Goal: Navigation & Orientation: Find specific page/section

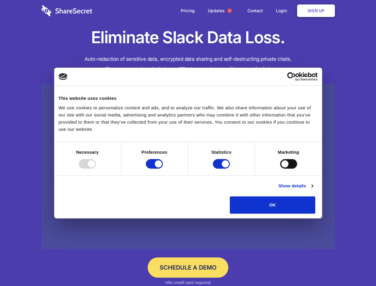
click at [96, 169] on div at bounding box center [87, 164] width 17 height 10
click at [163, 169] on input "Preferences" at bounding box center [154, 164] width 17 height 10
checkbox input "false"
click at [222, 169] on input "Statistics" at bounding box center [221, 164] width 17 height 10
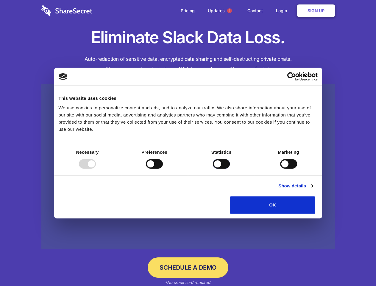
checkbox input "false"
click at [280, 169] on input "Marketing" at bounding box center [288, 164] width 17 height 10
checkbox input "true"
click at [313, 189] on link "Show details" at bounding box center [295, 185] width 35 height 7
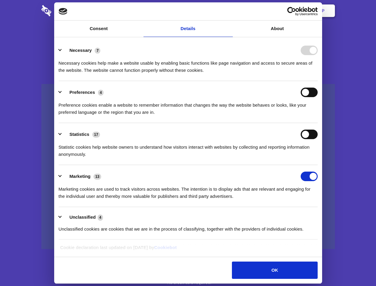
click at [318, 74] on div "Necessary cookies help make a website usable by enabling basic functions like p…" at bounding box center [188, 64] width 259 height 19
click at [229, 11] on span "1" at bounding box center [229, 10] width 5 height 5
